Goal: Task Accomplishment & Management: Use online tool/utility

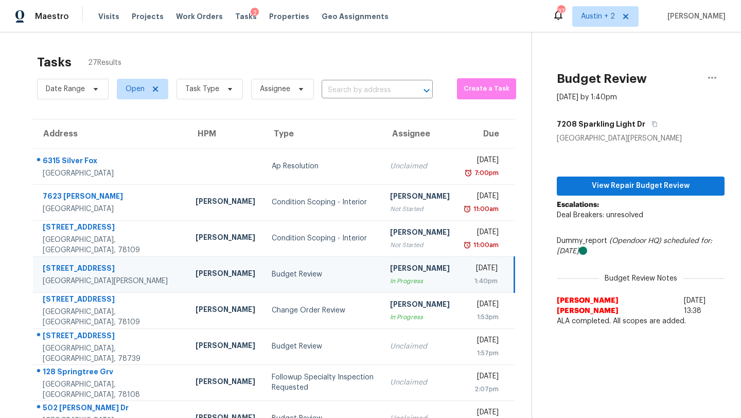
click at [145, 9] on div "Visits Projects Work Orders Tasks 2 Properties Geo Assignments" at bounding box center [249, 16] width 302 height 21
click at [145, 16] on span "Projects" at bounding box center [148, 16] width 32 height 10
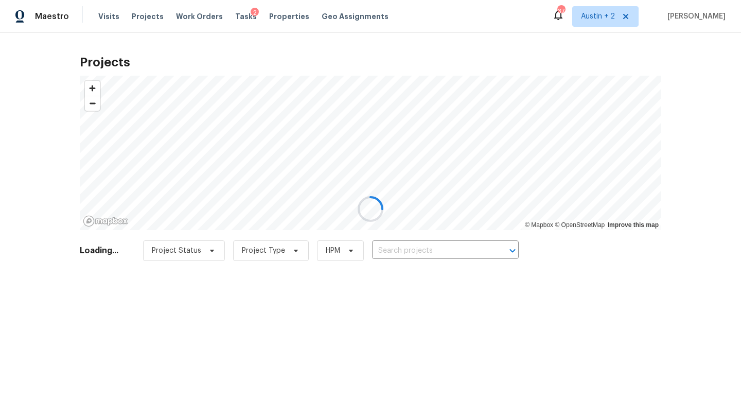
click at [415, 246] on div at bounding box center [370, 209] width 741 height 418
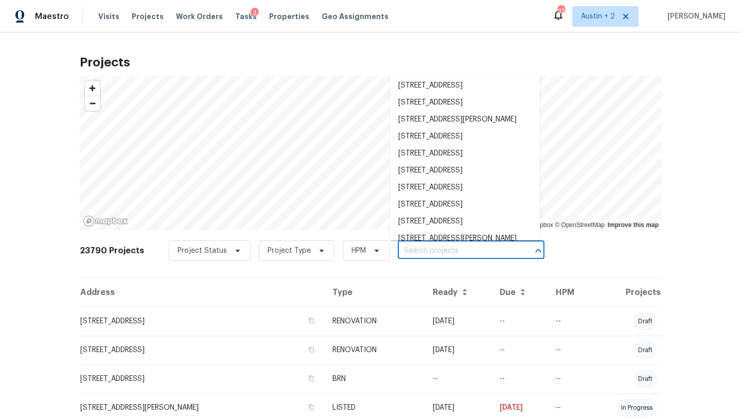
click at [399, 250] on input "text" at bounding box center [457, 251] width 118 height 16
paste input "[STREET_ADDRESS][PERSON_NAME]"
type input "[STREET_ADDRESS][PERSON_NAME]"
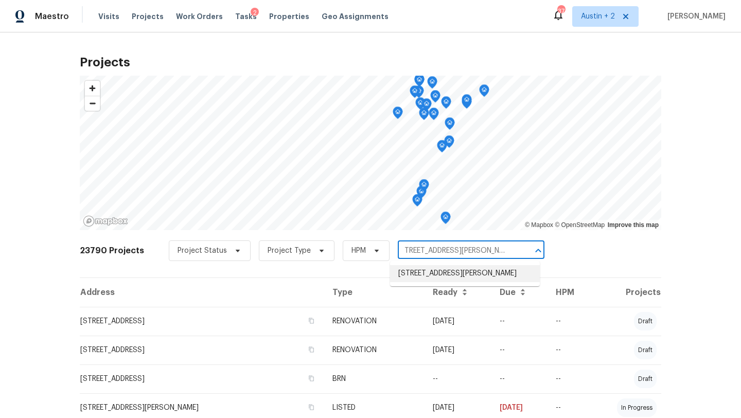
click at [406, 282] on li "[STREET_ADDRESS][PERSON_NAME]" at bounding box center [465, 273] width 150 height 17
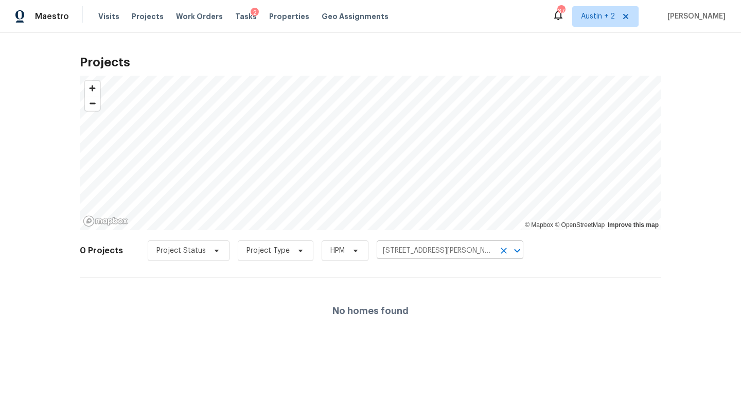
click at [411, 255] on input "[STREET_ADDRESS][PERSON_NAME]" at bounding box center [435, 251] width 118 height 16
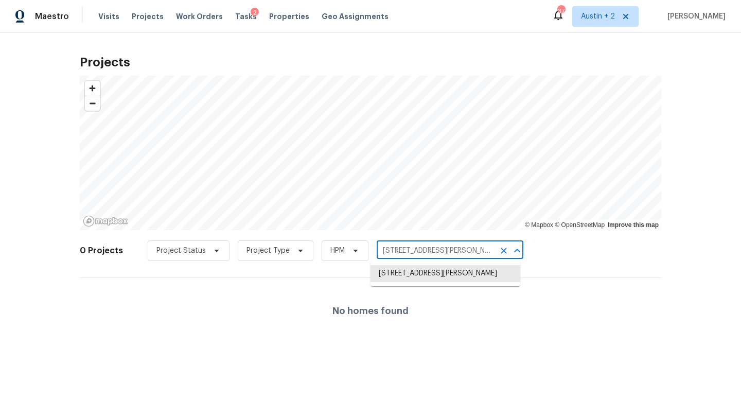
click at [444, 249] on input "[STREET_ADDRESS][PERSON_NAME]" at bounding box center [435, 251] width 118 height 16
drag, startPoint x: 447, startPoint y: 249, endPoint x: 538, endPoint y: 254, distance: 91.6
click at [538, 254] on div "0 Projects Project Status Project Type HPM [STREET_ADDRESS][PERSON_NAME] ​" at bounding box center [370, 256] width 581 height 41
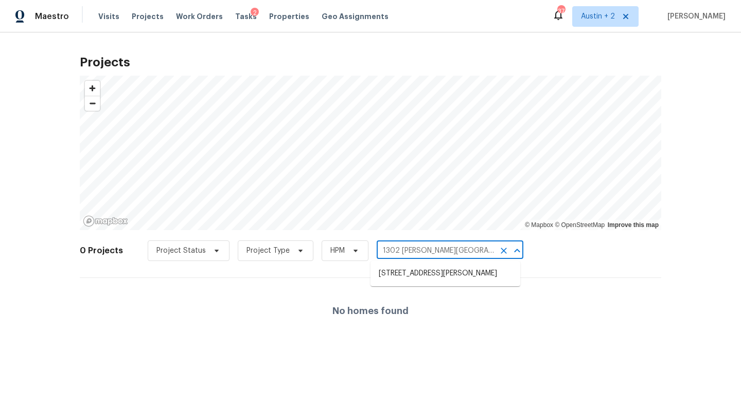
type input "1302 [PERSON_NAME][GEOGRAPHIC_DATA]"
click at [432, 269] on li "[STREET_ADDRESS][PERSON_NAME]" at bounding box center [445, 273] width 150 height 17
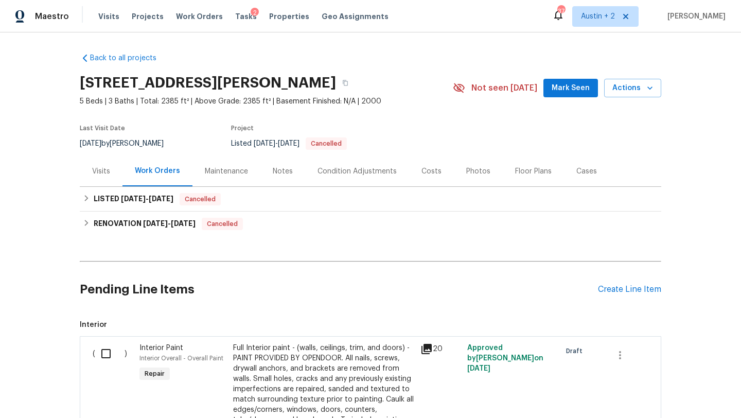
click at [565, 89] on span "Mark Seen" at bounding box center [570, 88] width 38 height 13
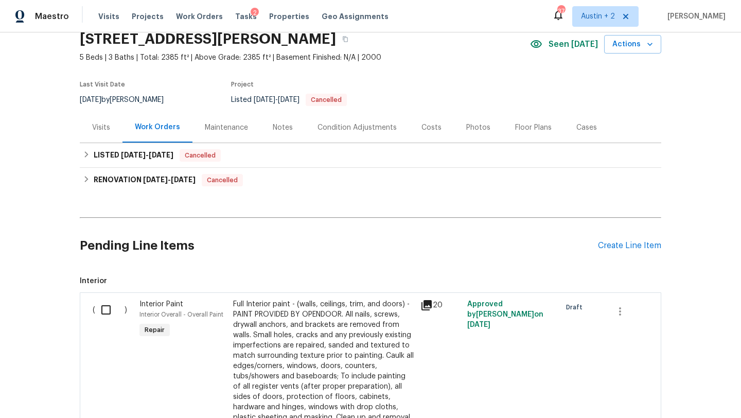
scroll to position [45, 0]
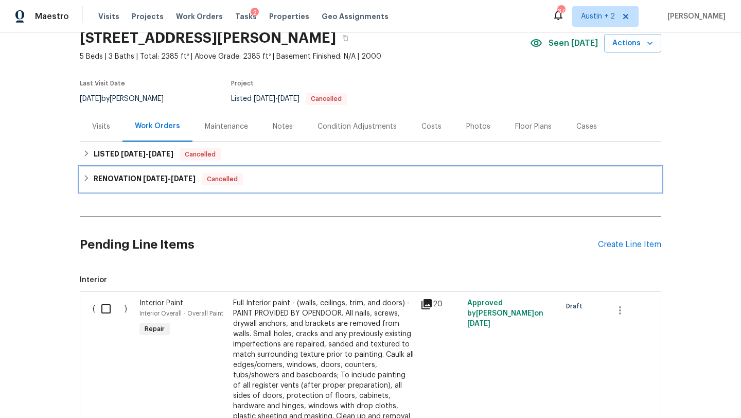
click at [278, 183] on div "RENOVATION 4/21/25 - 4/23/25 Cancelled" at bounding box center [370, 179] width 575 height 12
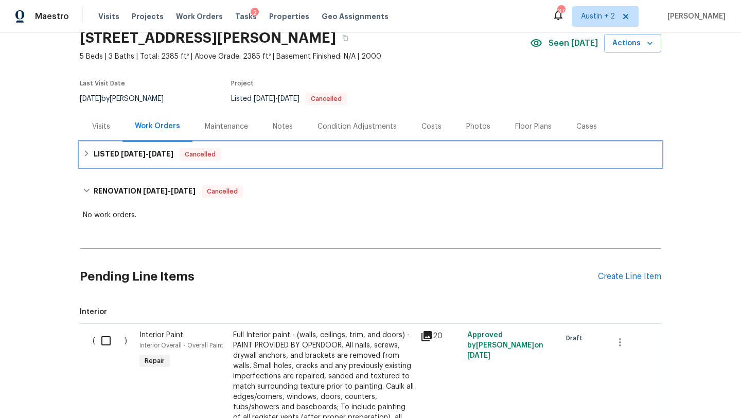
click at [298, 159] on div "LISTED 4/7/25 - 4/22/25 Cancelled" at bounding box center [370, 154] width 575 height 12
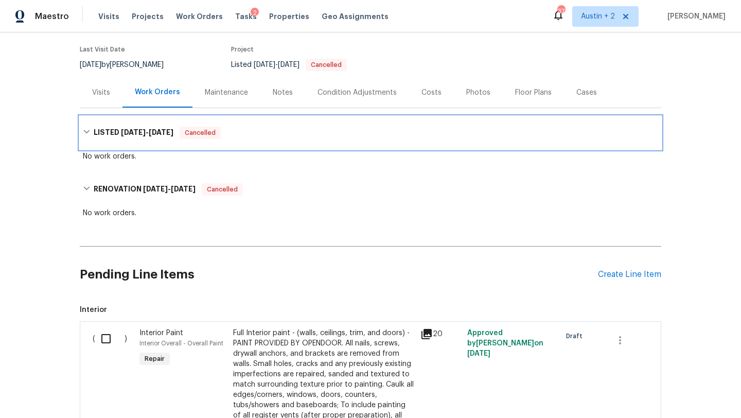
scroll to position [0, 0]
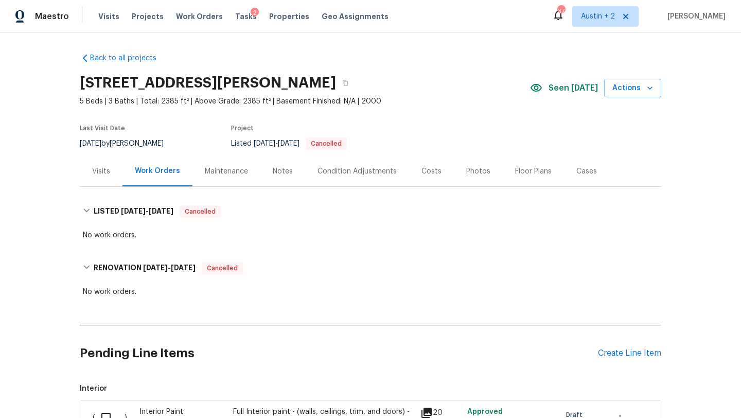
click at [103, 173] on div "Visits" at bounding box center [101, 171] width 18 height 10
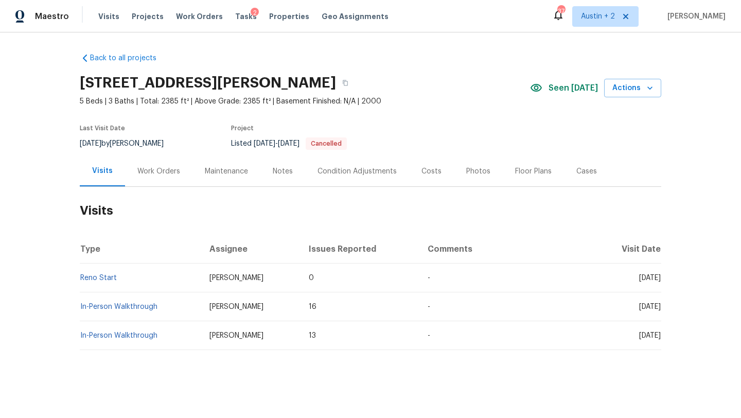
scroll to position [2, 0]
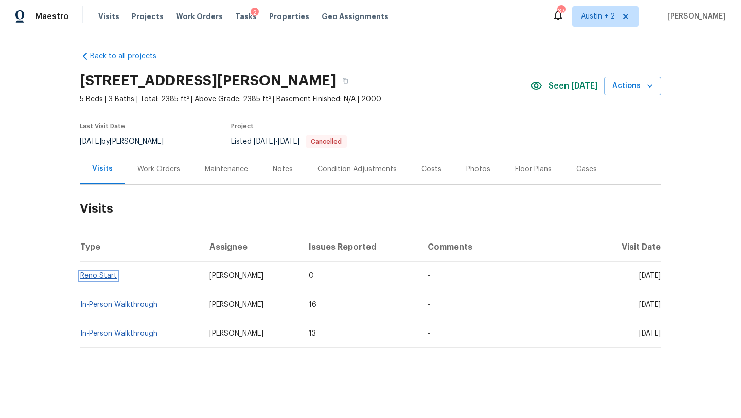
click at [92, 275] on link "Reno Start" at bounding box center [98, 275] width 37 height 7
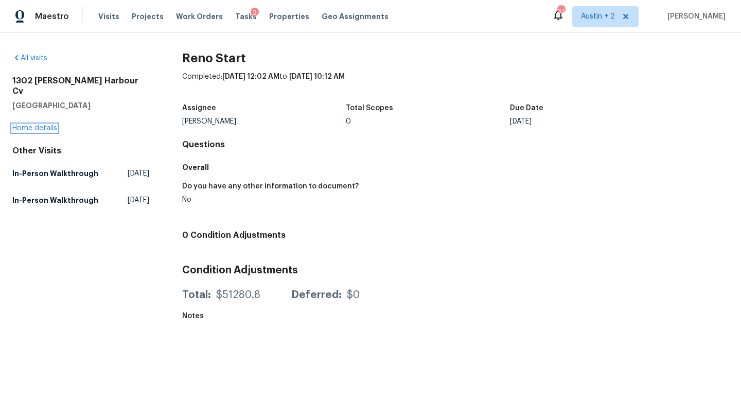
click at [45, 124] on link "Home details" at bounding box center [34, 127] width 45 height 7
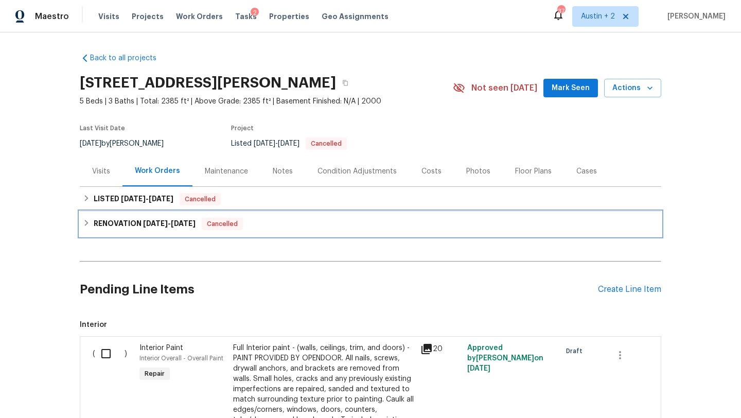
click at [265, 231] on div "RENOVATION 4/21/25 - 4/23/25 Cancelled" at bounding box center [370, 223] width 581 height 25
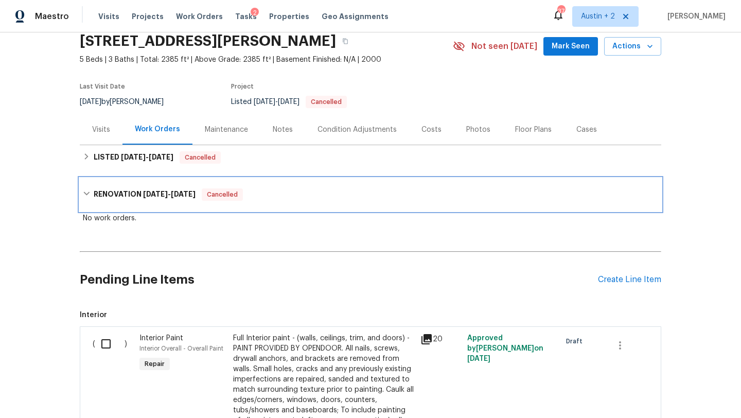
scroll to position [43, 0]
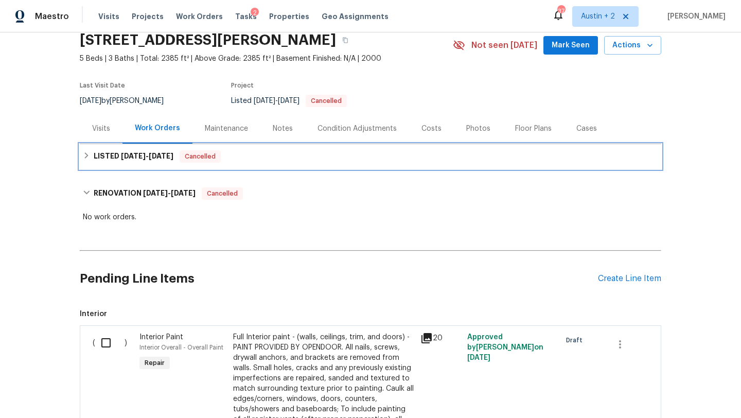
click at [243, 163] on div "LISTED 4/7/25 - 4/22/25 Cancelled" at bounding box center [370, 156] width 581 height 25
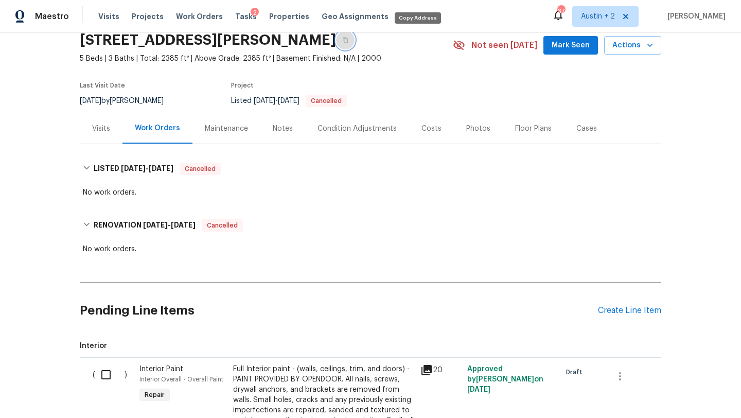
click at [348, 43] on icon "button" at bounding box center [345, 40] width 6 height 6
click at [230, 11] on div "Visits Projects Work Orders Tasks 2 Properties Geo Assignments" at bounding box center [249, 16] width 302 height 21
click at [235, 15] on span "Tasks" at bounding box center [246, 16] width 22 height 7
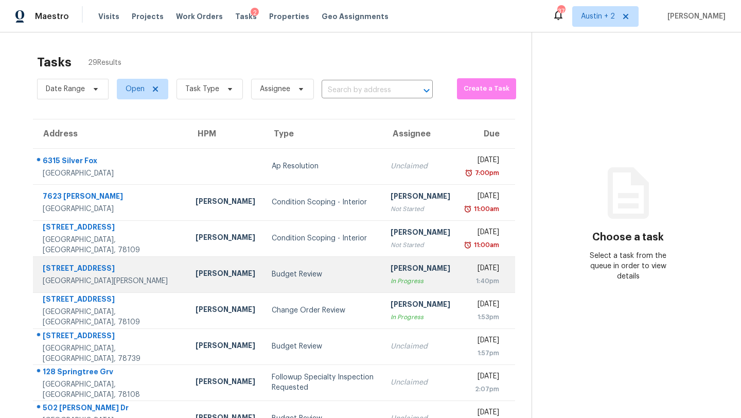
click at [210, 273] on td "[PERSON_NAME]" at bounding box center [225, 274] width 76 height 36
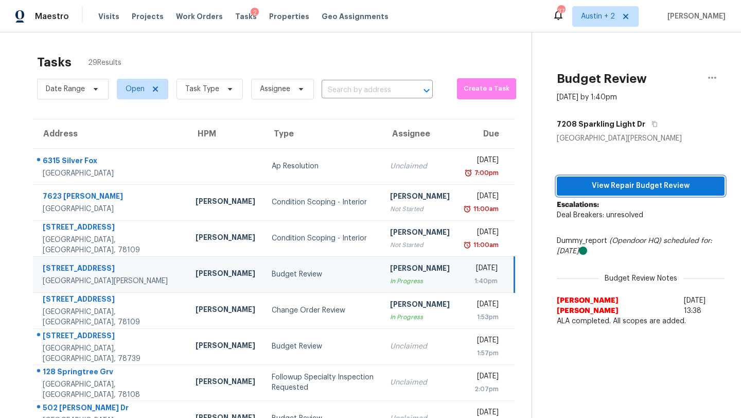
click at [610, 183] on span "View Repair Budget Review" at bounding box center [640, 185] width 151 height 13
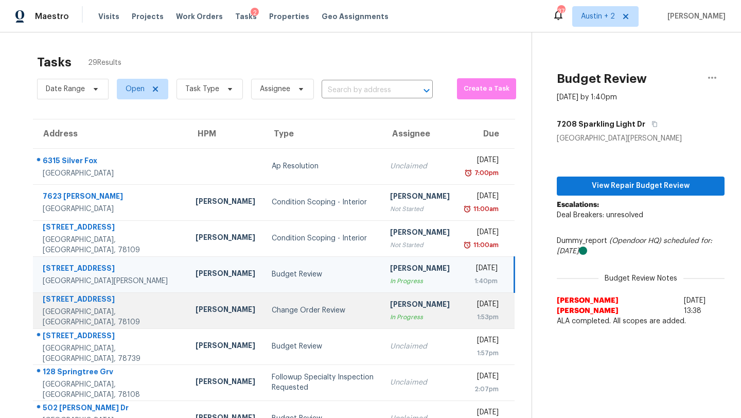
click at [272, 313] on div "Change Order Review" at bounding box center [323, 310] width 102 height 10
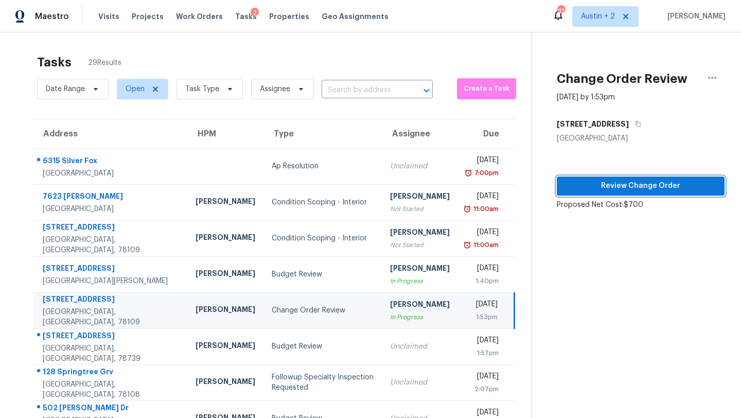
click at [566, 186] on span "Review Change Order" at bounding box center [640, 185] width 151 height 13
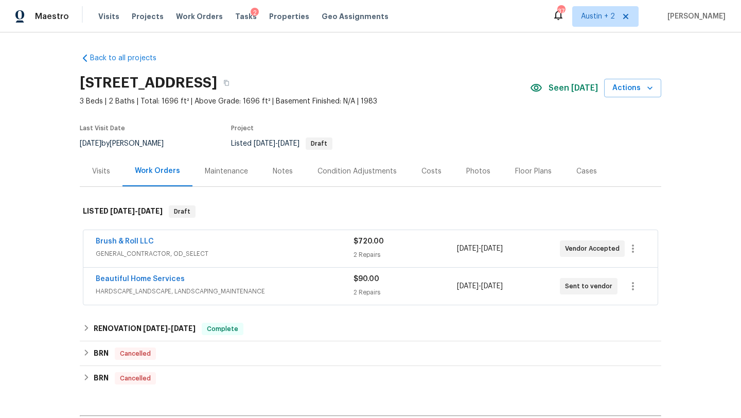
click at [571, 88] on span "Seen today" at bounding box center [572, 88] width 49 height 10
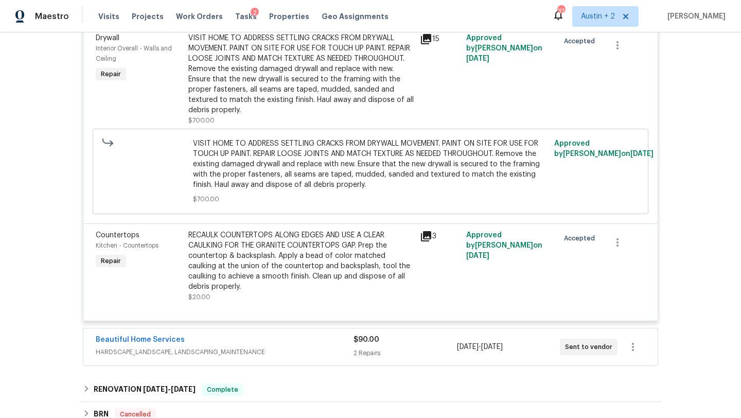
scroll to position [458, 0]
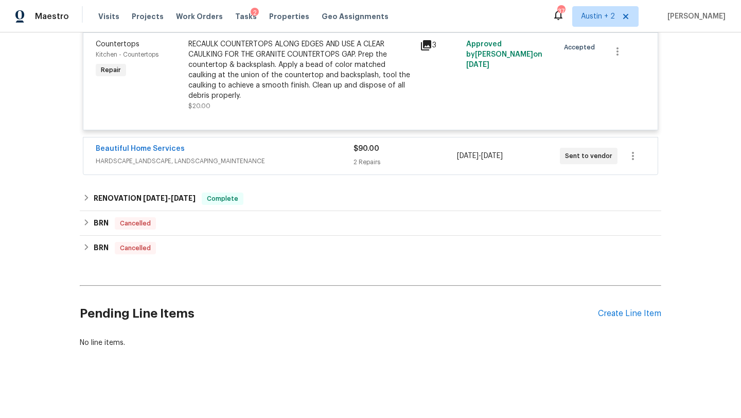
click at [259, 152] on div "Beautiful Home Services" at bounding box center [225, 149] width 258 height 12
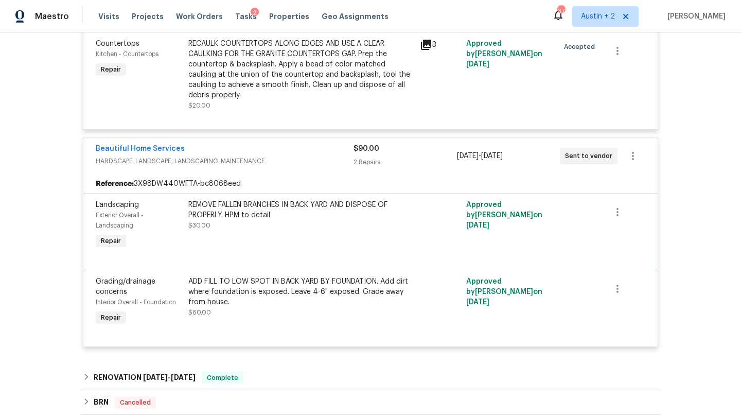
scroll to position [638, 0]
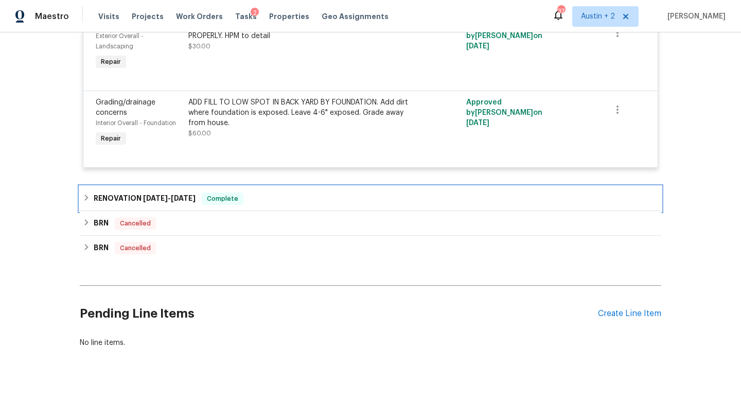
click at [270, 200] on div "RENOVATION 4/7/25 - 5/14/25 Complete" at bounding box center [370, 198] width 575 height 12
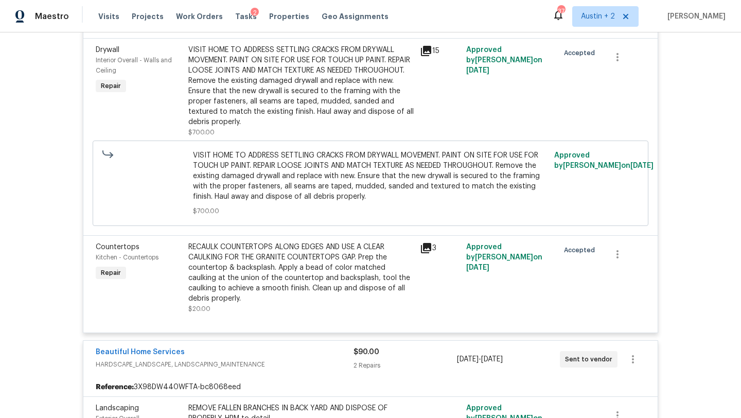
scroll to position [0, 0]
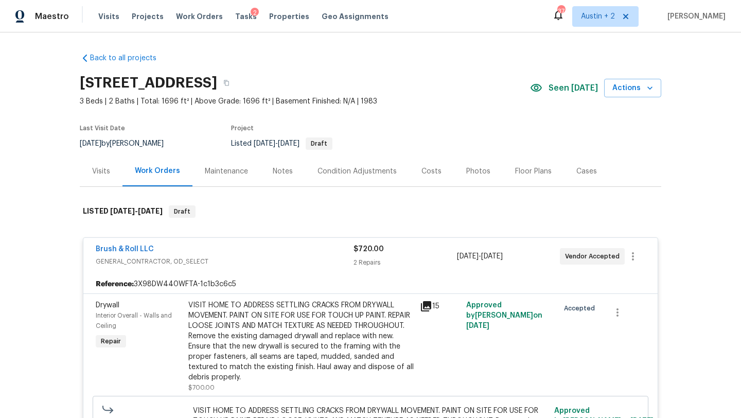
click at [250, 17] on div "2" at bounding box center [254, 13] width 8 height 10
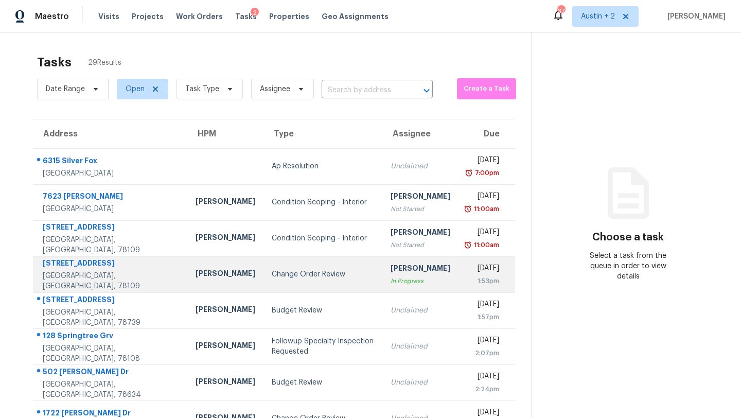
scroll to position [118, 0]
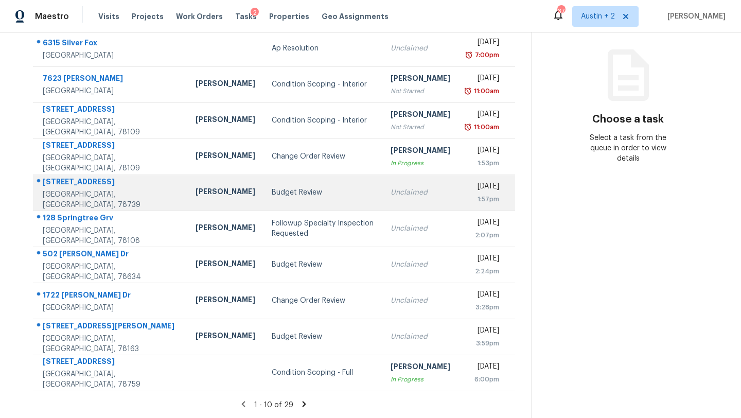
click at [263, 198] on td "Budget Review" at bounding box center [322, 192] width 119 height 36
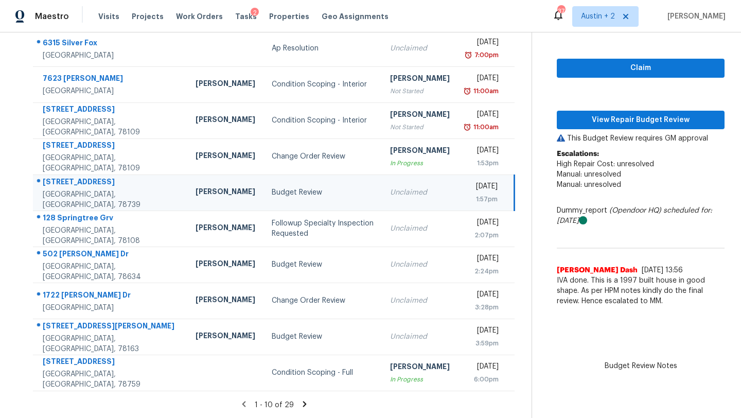
click at [272, 194] on div "Budget Review" at bounding box center [323, 192] width 102 height 10
click at [602, 122] on span "View Repair Budget Review" at bounding box center [640, 120] width 151 height 13
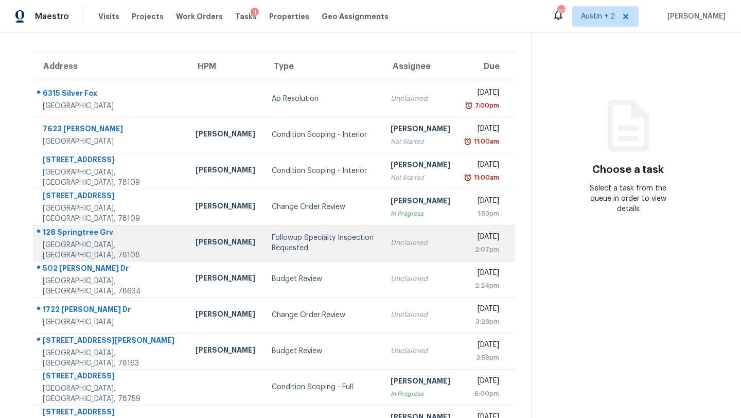
scroll to position [108, 0]
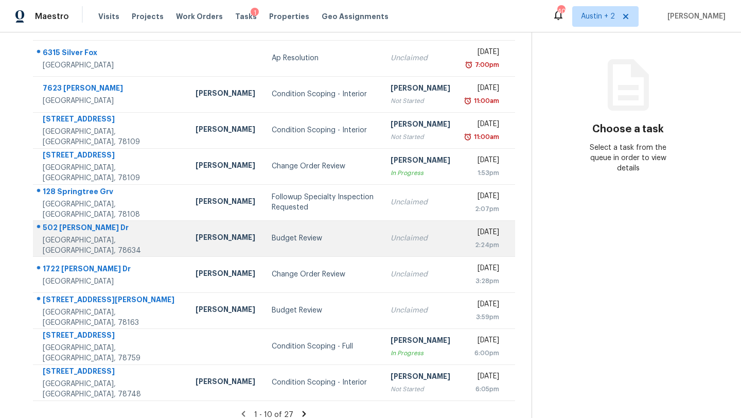
click at [263, 244] on td "Budget Review" at bounding box center [322, 238] width 119 height 36
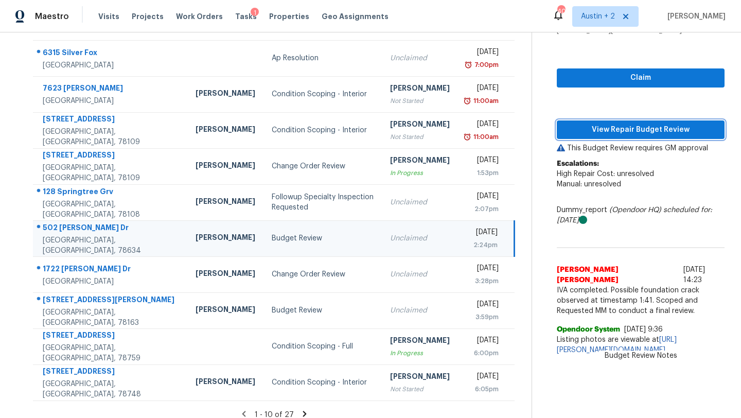
click at [556, 128] on button "View Repair Budget Review" at bounding box center [640, 129] width 168 height 19
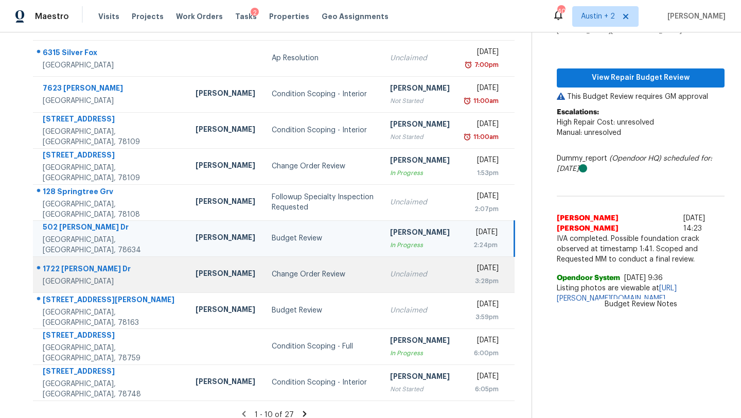
click at [291, 277] on div "Change Order Review" at bounding box center [323, 274] width 102 height 10
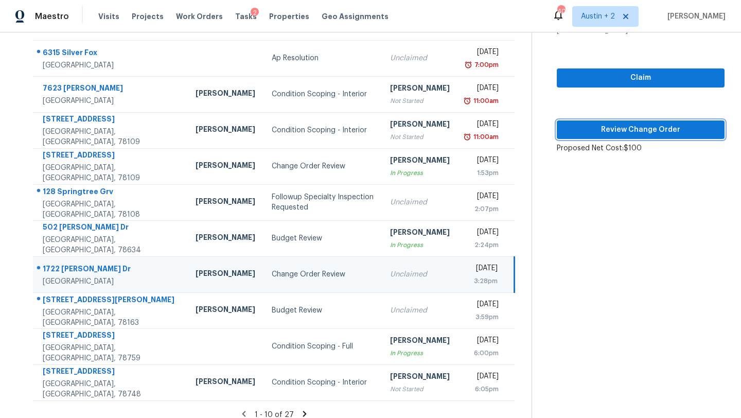
click at [556, 134] on button "Review Change Order" at bounding box center [640, 129] width 168 height 19
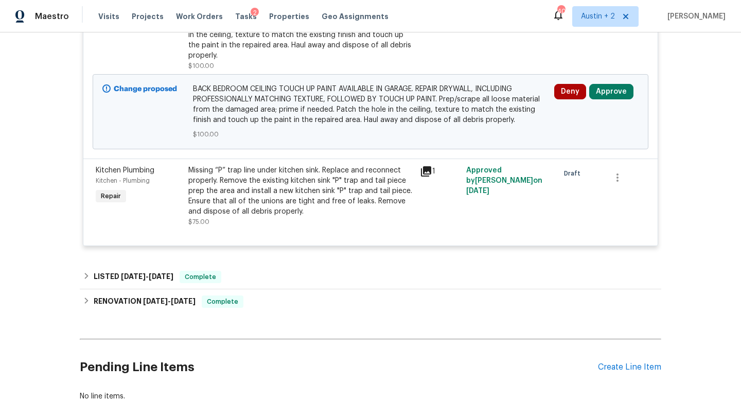
scroll to position [312, 0]
click at [602, 90] on button "Approve" at bounding box center [611, 90] width 44 height 15
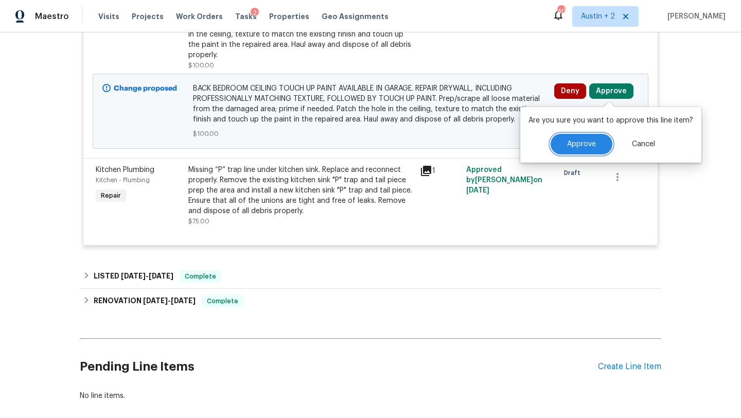
click at [551, 143] on button "Approve" at bounding box center [581, 144] width 62 height 21
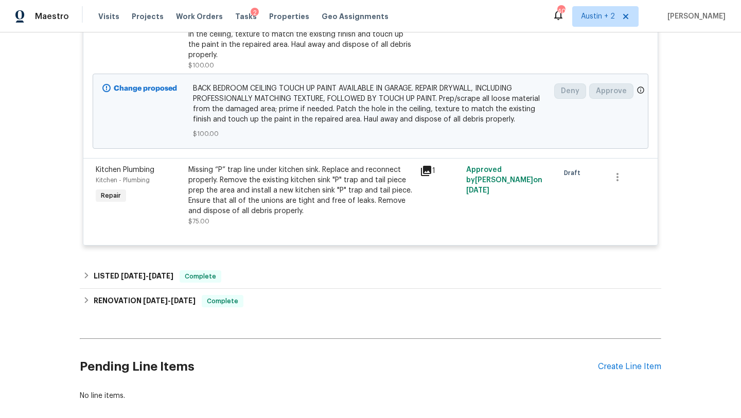
click at [555, 145] on div "Change proposed BACK BEDROOM CEILING TOUCH UP PAINT AVAILABLE IN GARAGE. REPAIR…" at bounding box center [370, 111] width 555 height 75
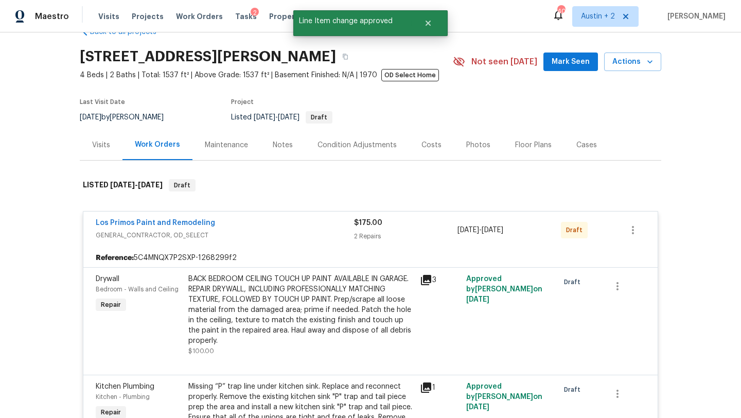
scroll to position [0, 0]
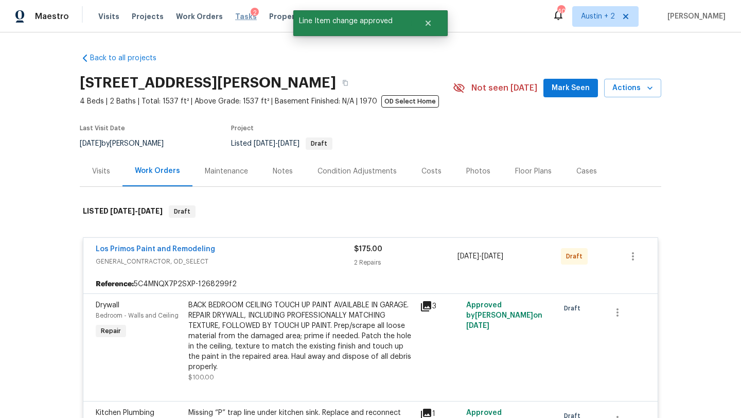
click at [235, 17] on span "Tasks" at bounding box center [246, 16] width 22 height 7
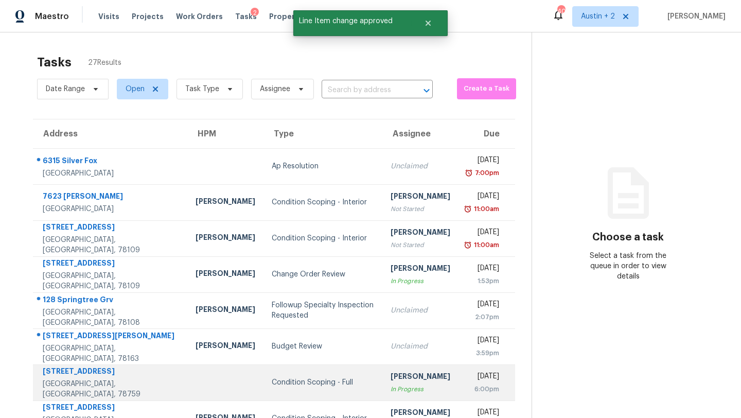
scroll to position [118, 0]
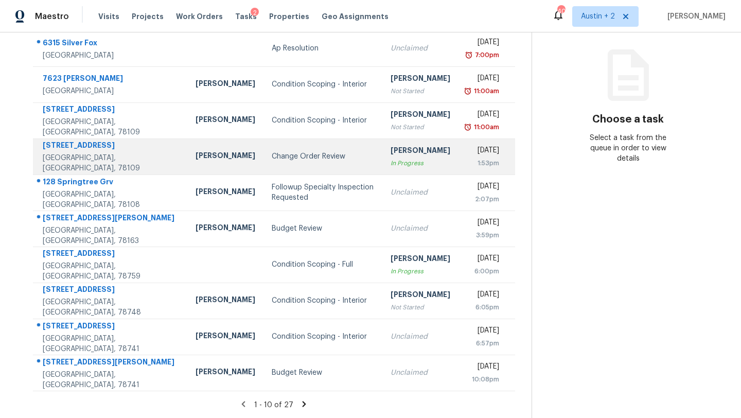
click at [272, 154] on div "Change Order Review" at bounding box center [323, 156] width 102 height 10
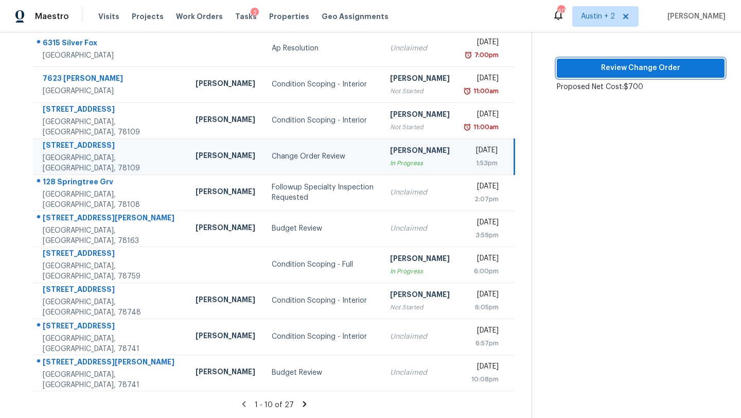
click at [588, 67] on span "Review Change Order" at bounding box center [640, 68] width 151 height 13
